Goal: Information Seeking & Learning: Learn about a topic

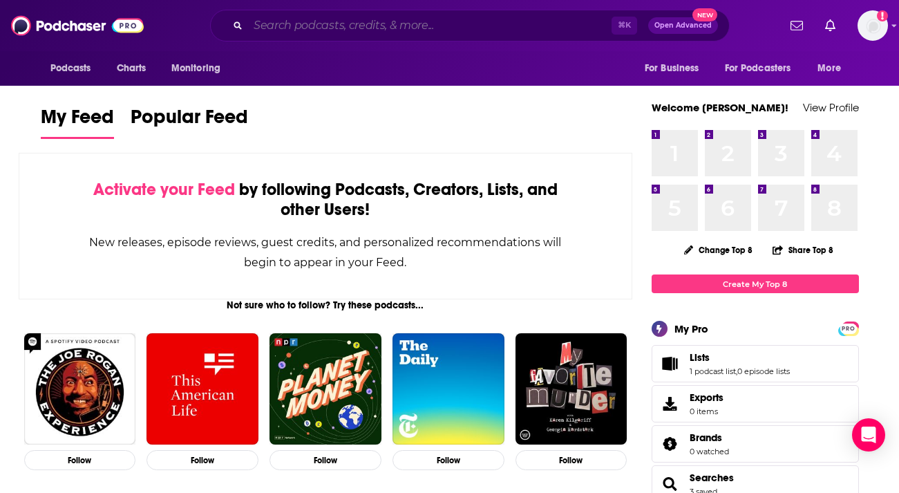
click at [342, 23] on input "Search podcasts, credits, & more..." at bounding box center [429, 26] width 363 height 22
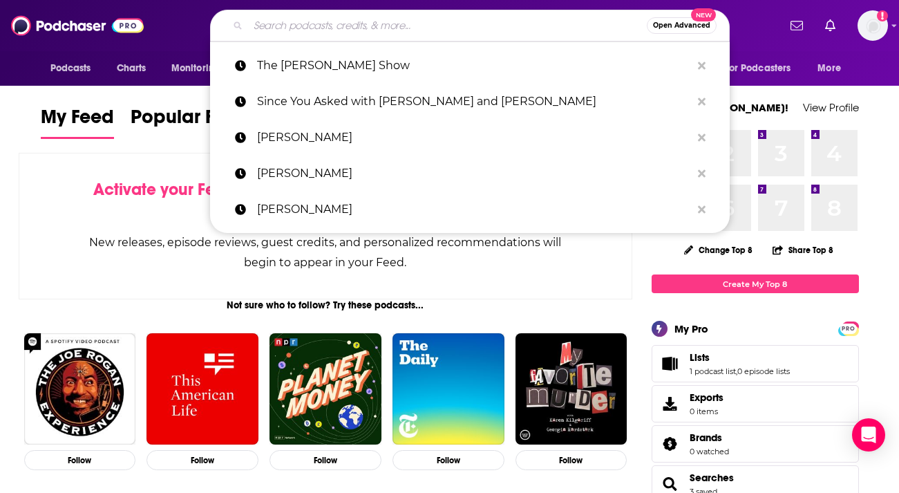
paste input "Ready for Love with [PERSON_NAME]"
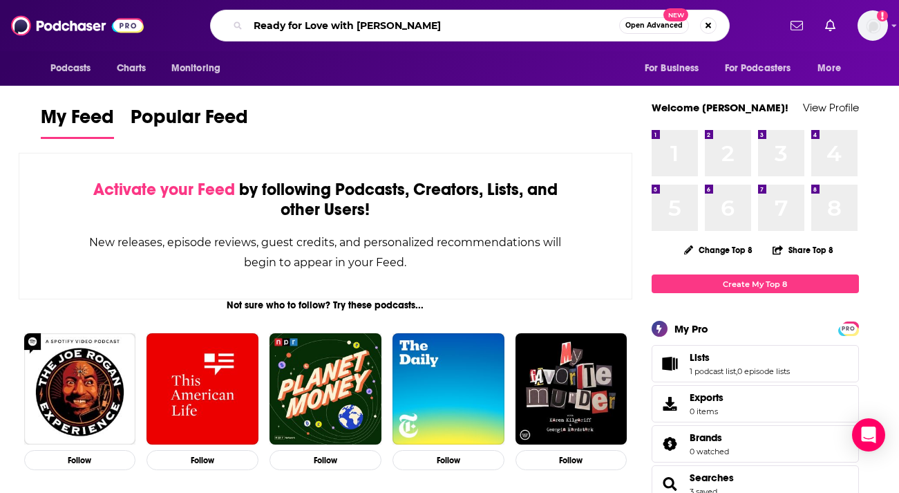
type input "Ready for Love with [PERSON_NAME]"
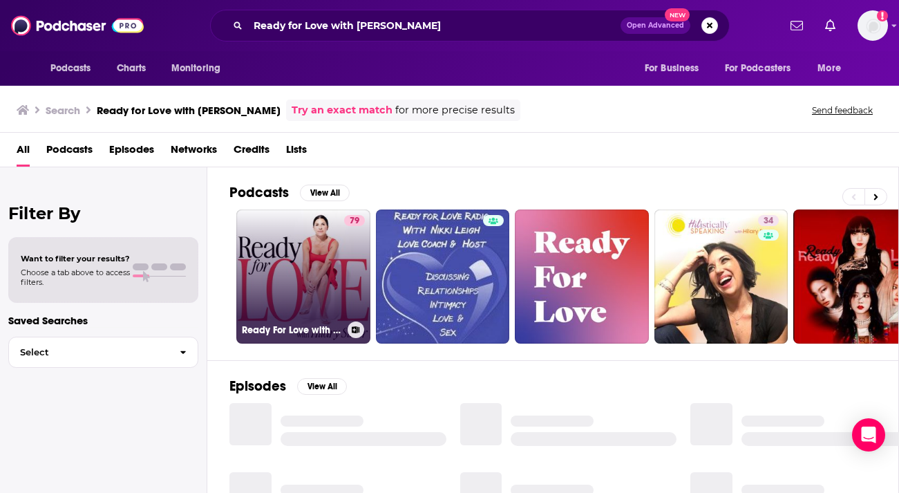
click at [286, 245] on link "79 Ready For Love with [PERSON_NAME]" at bounding box center [303, 276] width 134 height 134
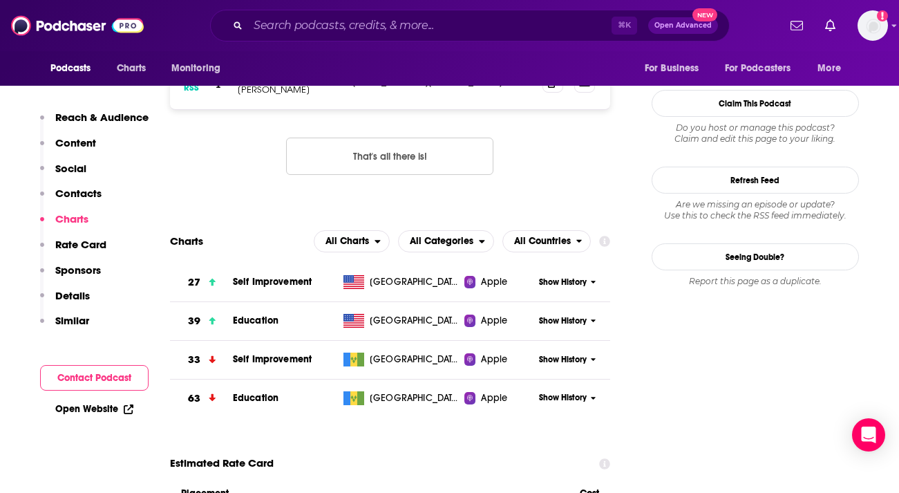
scroll to position [1326, 0]
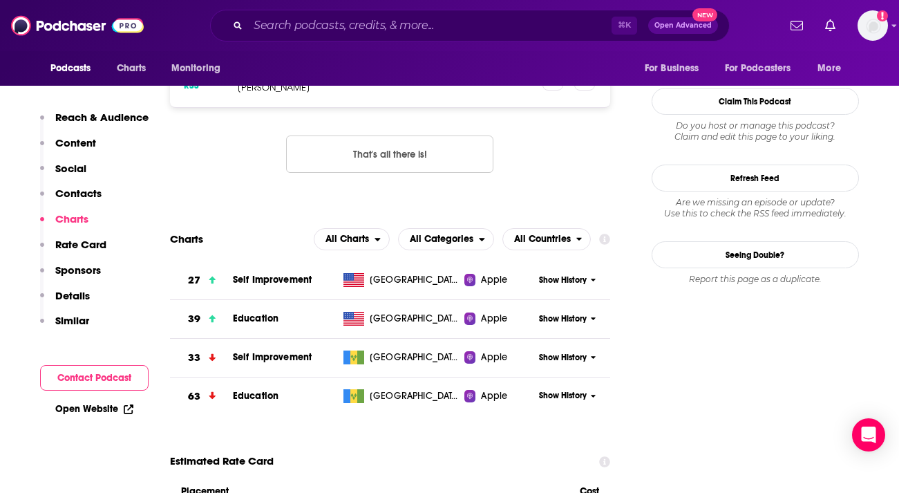
click at [544, 274] on span "Show History" at bounding box center [563, 280] width 48 height 12
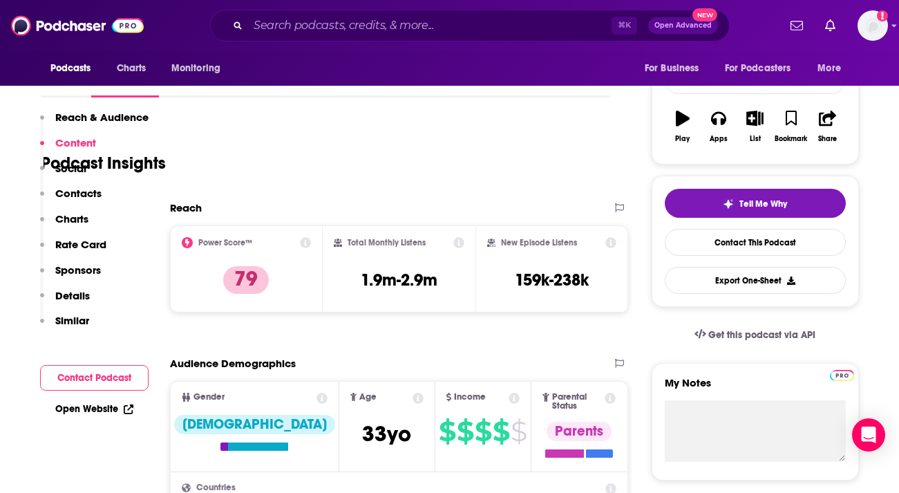
scroll to position [0, 0]
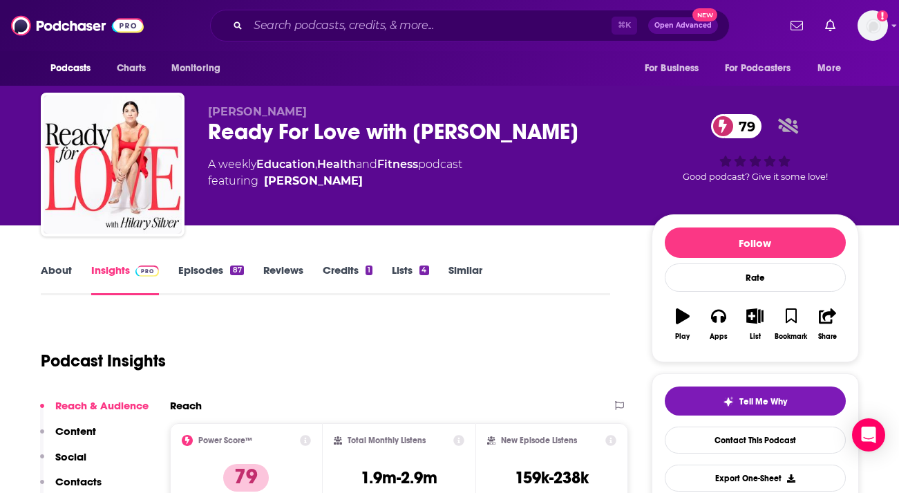
click at [401, 115] on p "[PERSON_NAME]" at bounding box center [418, 111] width 421 height 13
click at [399, 126] on div "Ready For Love with [PERSON_NAME] 79" at bounding box center [418, 131] width 421 height 27
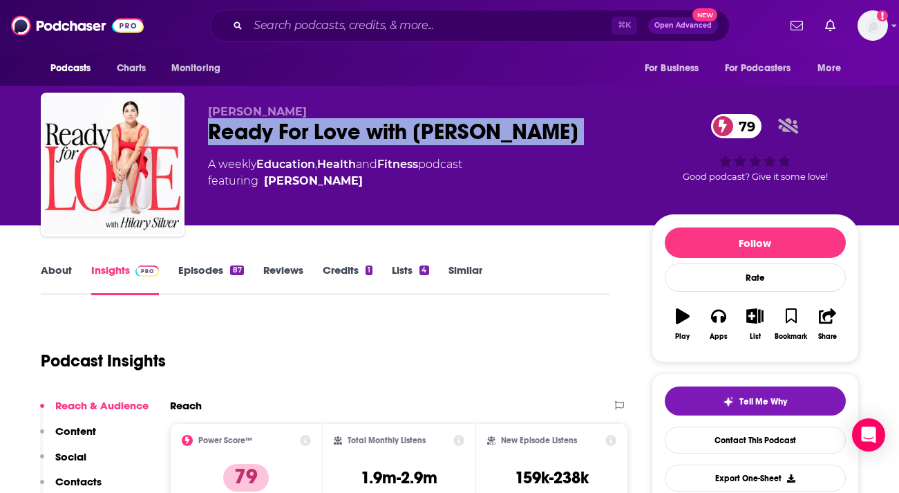
click at [399, 126] on div "Ready For Love with [PERSON_NAME] 79" at bounding box center [418, 131] width 421 height 27
copy div "Ready For Love with [PERSON_NAME] 79"
